Goal: Communication & Community: Answer question/provide support

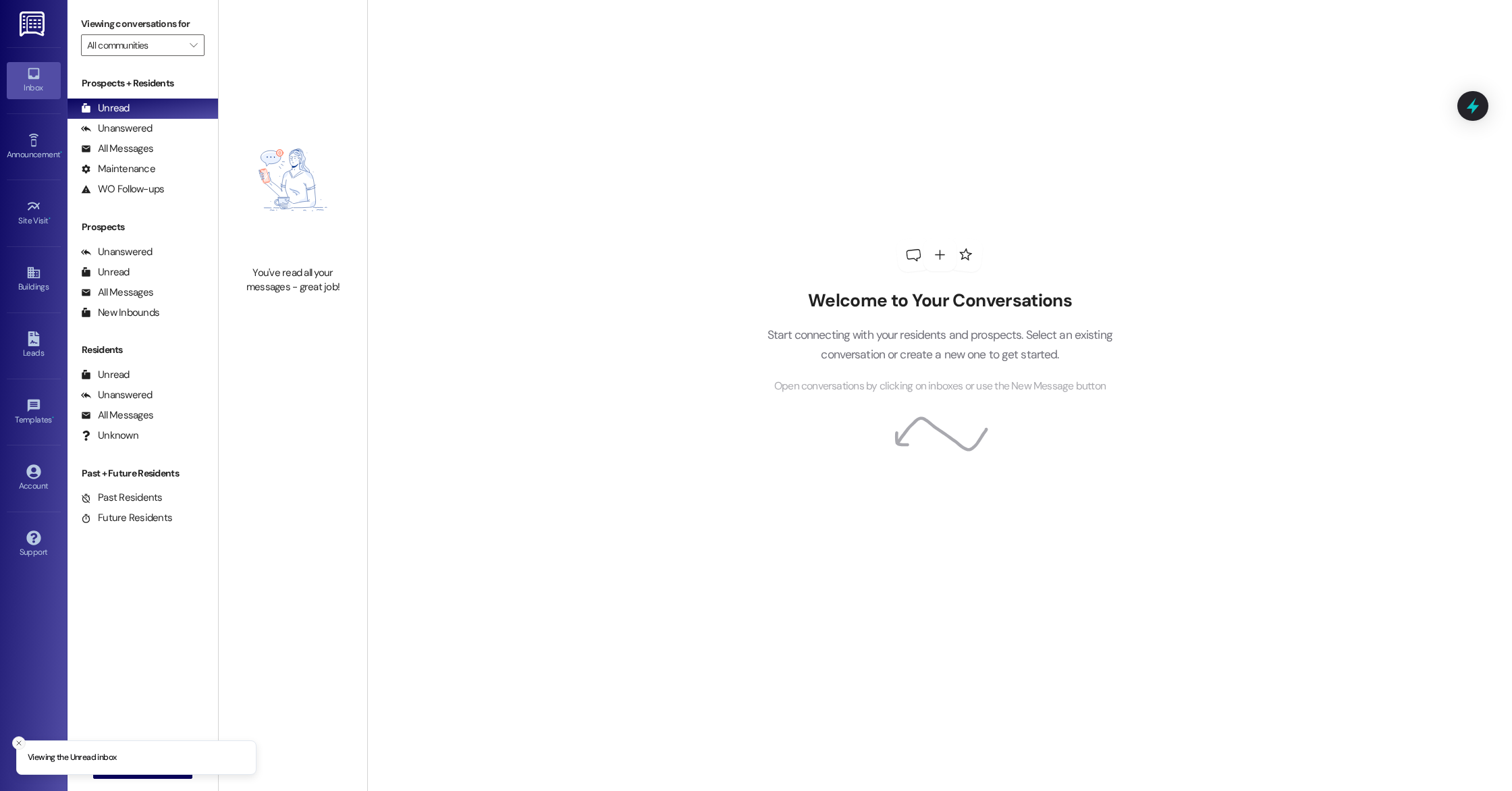
click at [18, 746] on icon "Close toast" at bounding box center [18, 743] width 8 height 8
click at [123, 764] on span "New Message" at bounding box center [151, 767] width 55 height 15
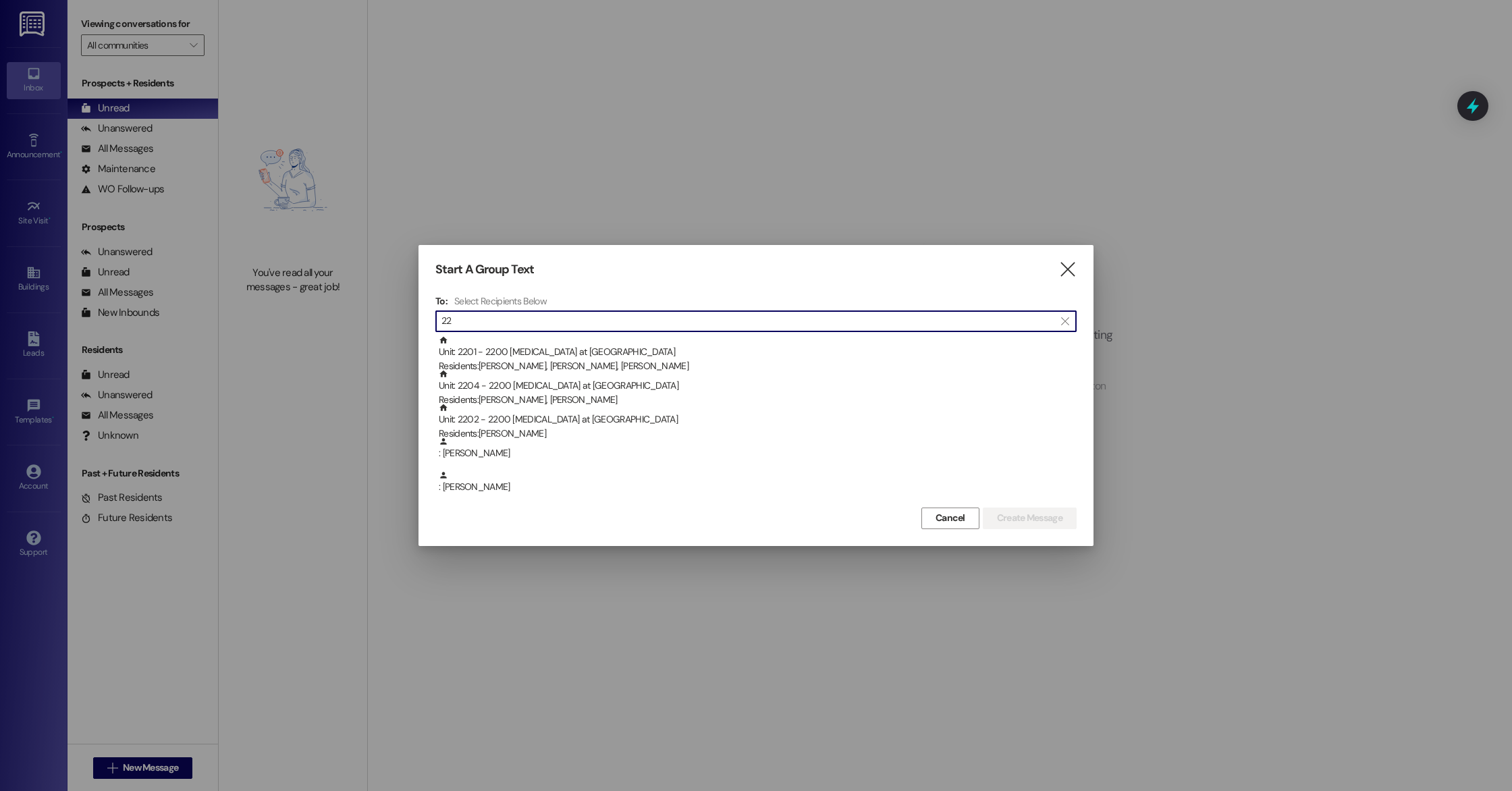
type input "2"
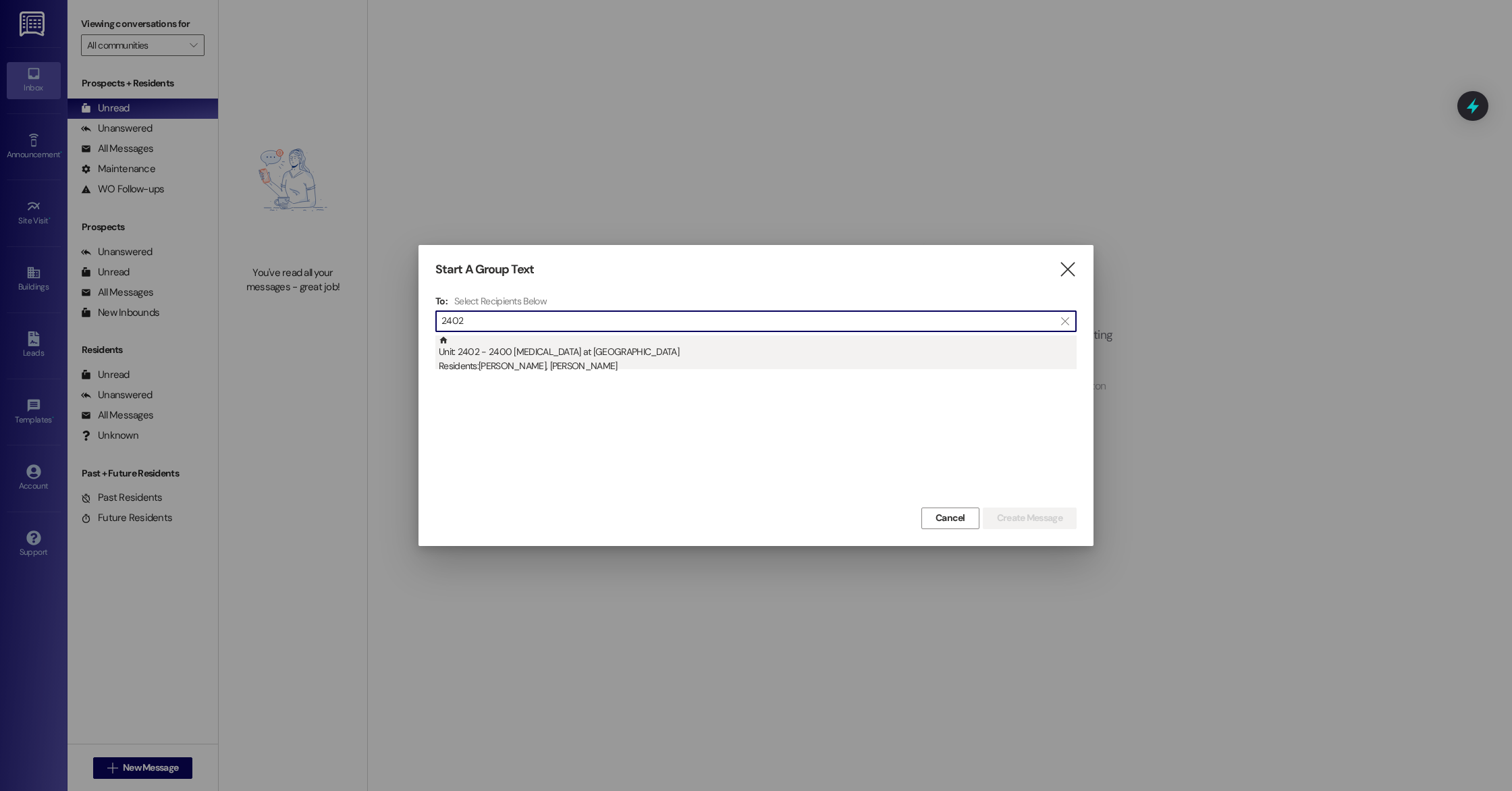
type input "2402"
click at [574, 366] on div "Residents: [PERSON_NAME], [PERSON_NAME]" at bounding box center [758, 366] width 638 height 15
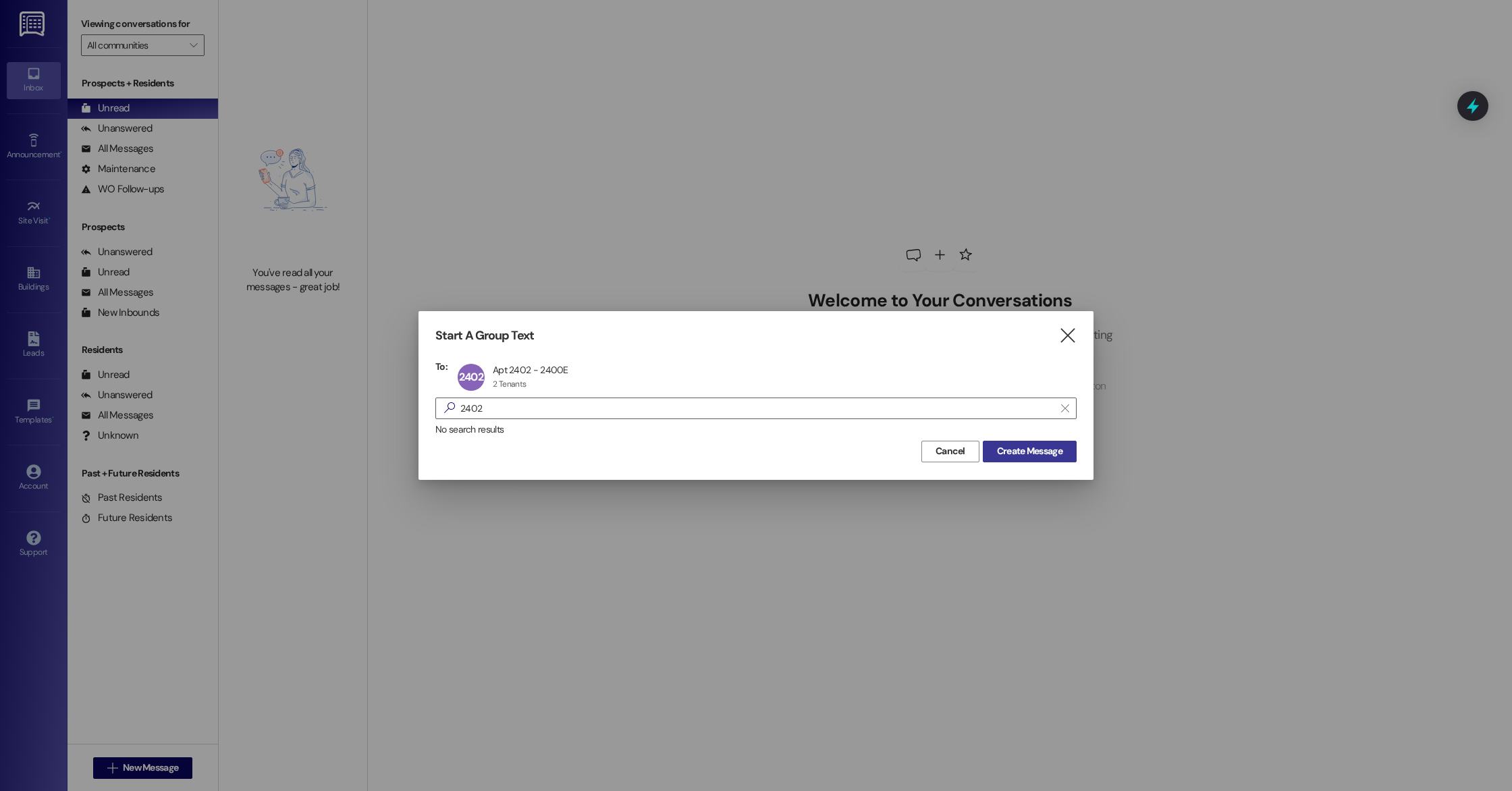
click at [1022, 451] on span "Create Message" at bounding box center [1030, 451] width 66 height 15
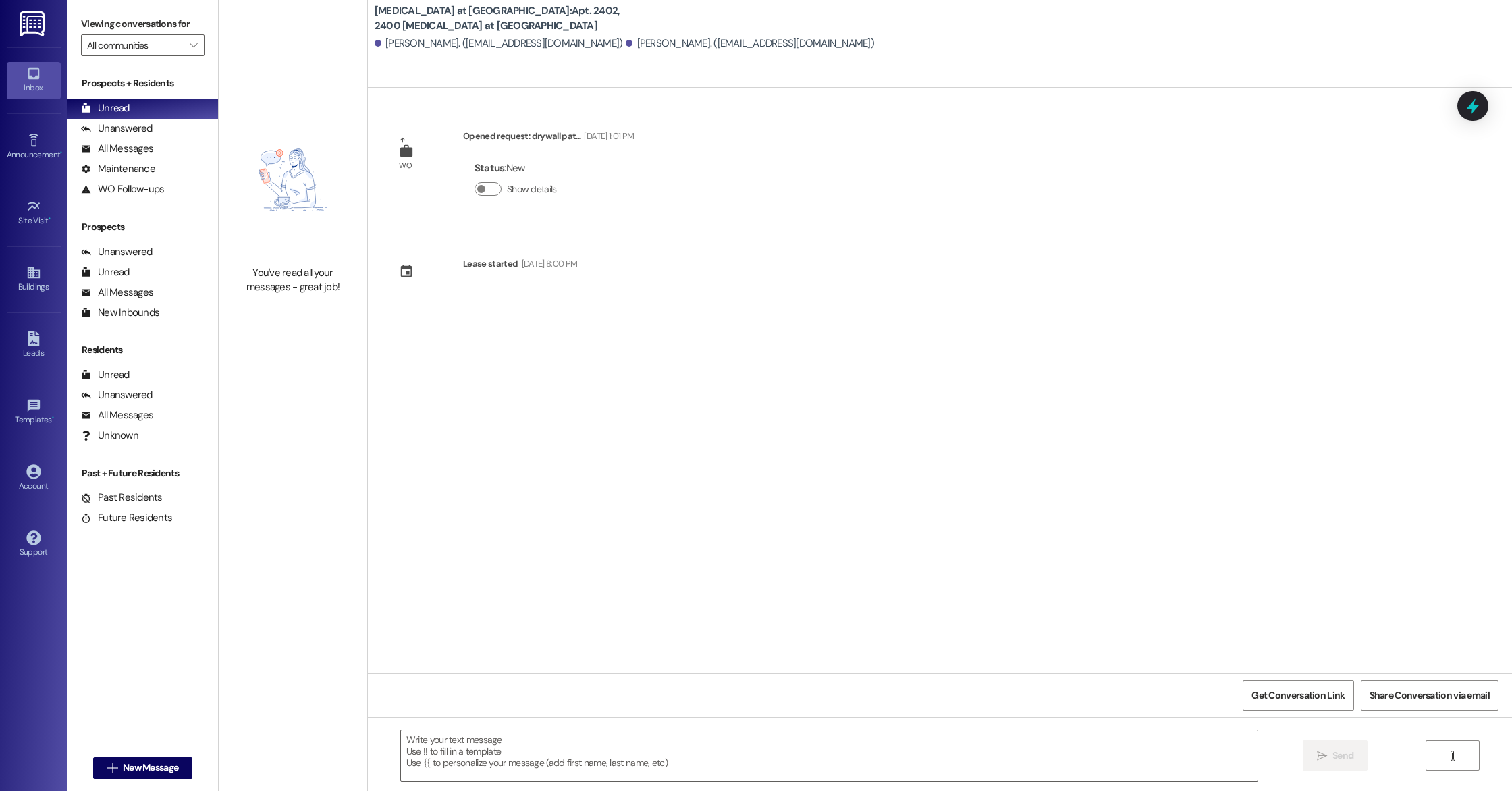
click at [499, 729] on div " Send " at bounding box center [940, 768] width 1144 height 101
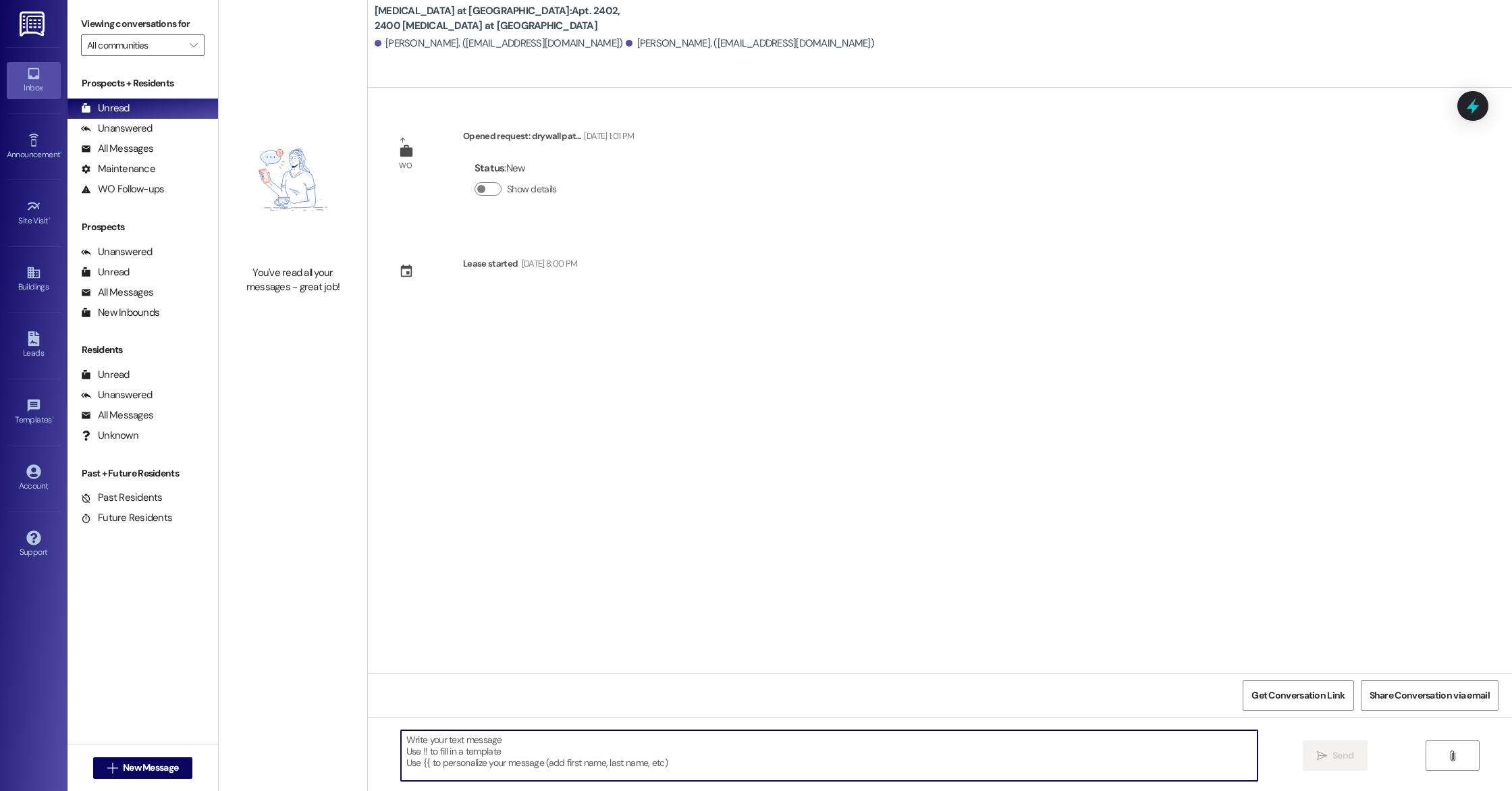
click at [495, 757] on textarea at bounding box center [829, 755] width 856 height 50
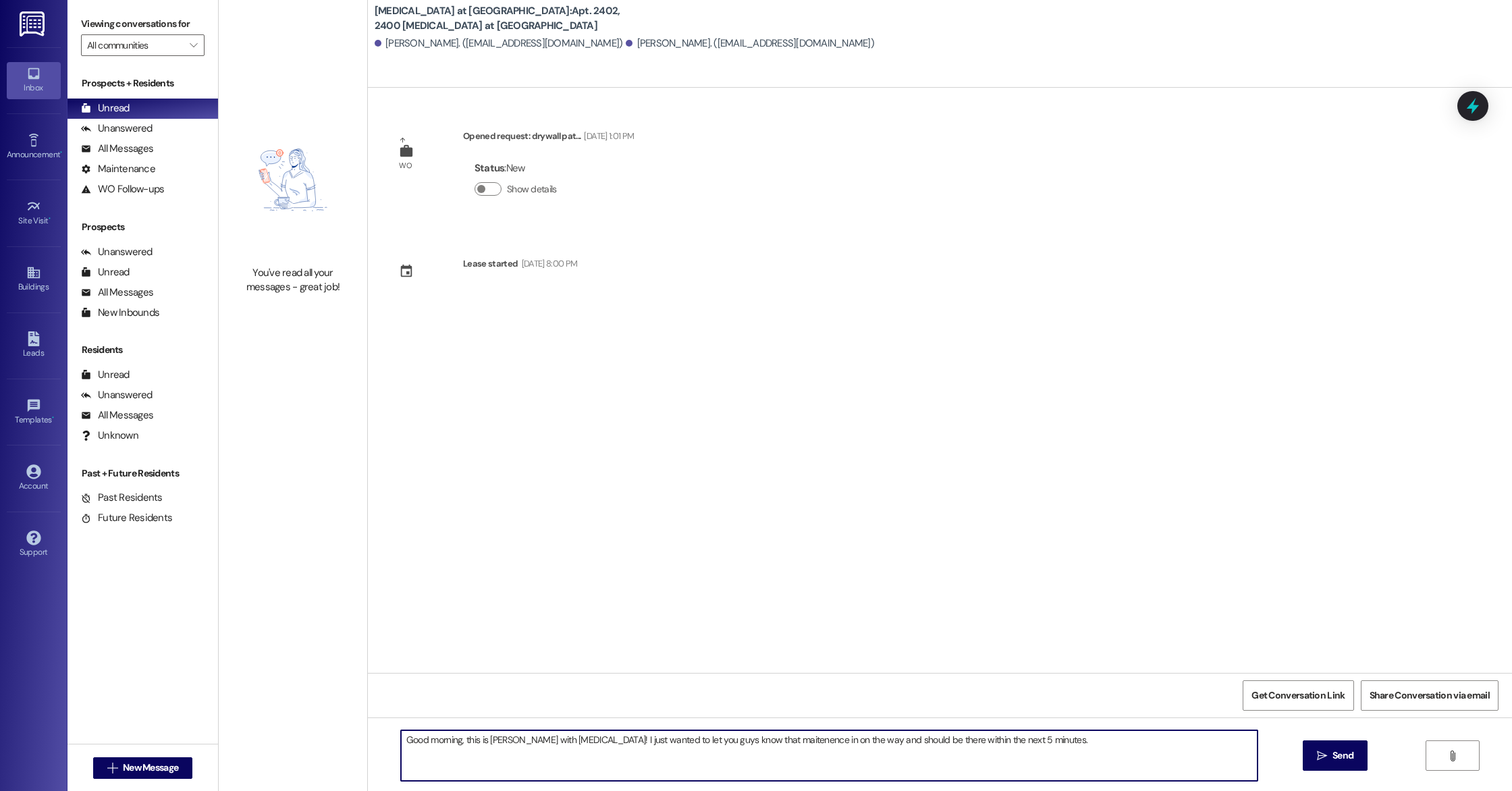
click at [733, 744] on textarea "Good morning, this is [PERSON_NAME] with [MEDICAL_DATA]! I just wanted to let y…" at bounding box center [829, 755] width 856 height 50
click at [1036, 739] on textarea "Good morning, this is [PERSON_NAME] with [MEDICAL_DATA]! I just wanted to let y…" at bounding box center [829, 755] width 856 height 50
drag, startPoint x: 771, startPoint y: 745, endPoint x: 800, endPoint y: 745, distance: 29.0
click at [771, 744] on textarea "Good morning, this is [PERSON_NAME] with [MEDICAL_DATA]! I just wanted to let y…" at bounding box center [829, 755] width 856 height 50
click at [1168, 744] on textarea "Good morning, this is [PERSON_NAME] with [MEDICAL_DATA]! I just wanted to let y…" at bounding box center [829, 755] width 856 height 50
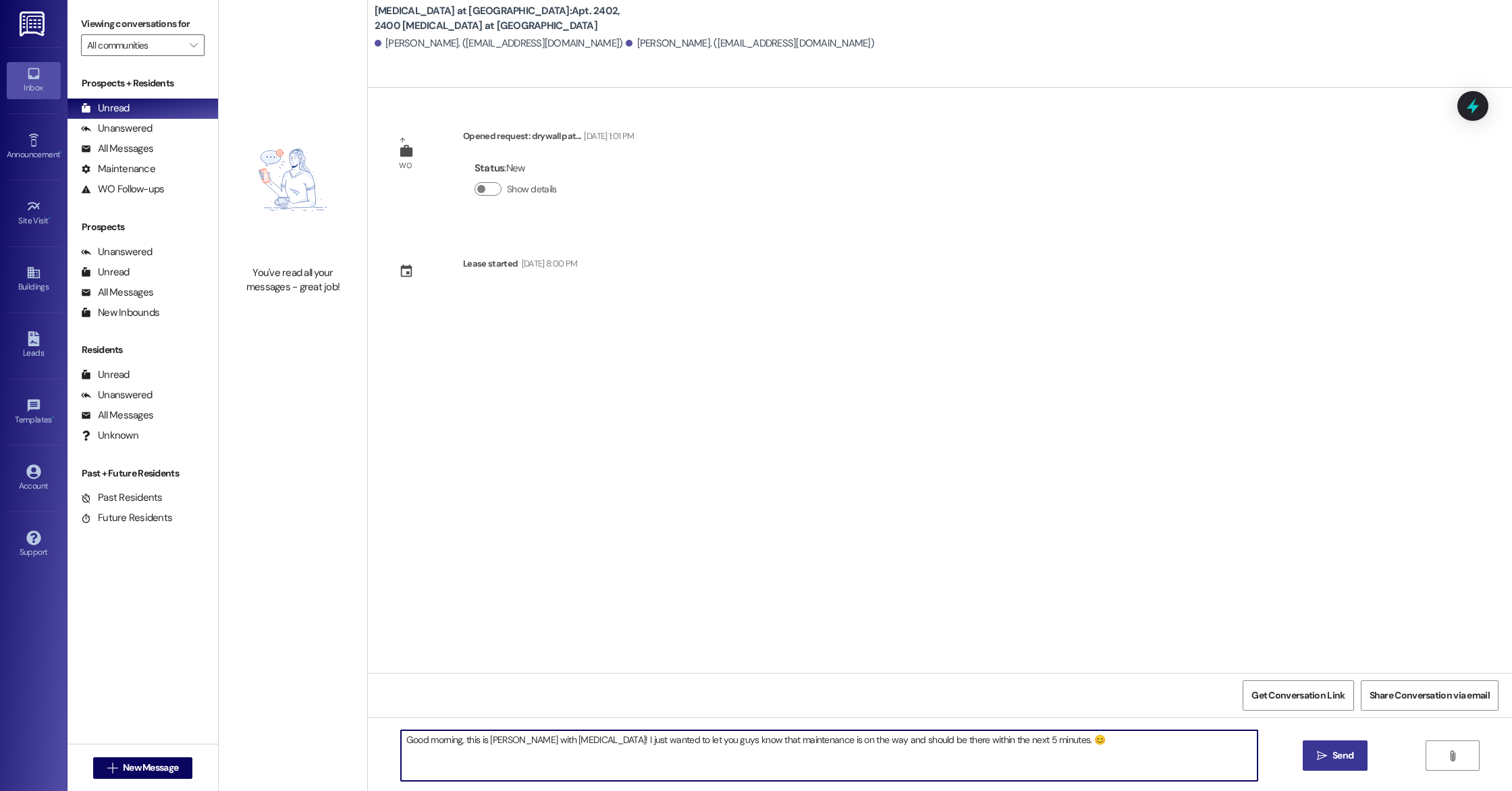
type textarea "Good morning, this is [PERSON_NAME] with [MEDICAL_DATA]! I just wanted to let y…"
click at [1323, 760] on icon "" at bounding box center [1321, 756] width 10 height 11
